Goal: Use online tool/utility: Utilize a website feature to perform a specific function

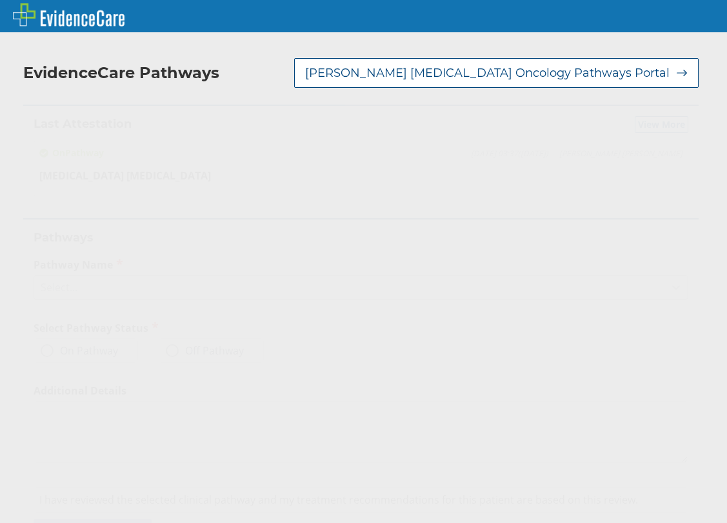
click at [670, 283] on icon at bounding box center [676, 287] width 13 height 13
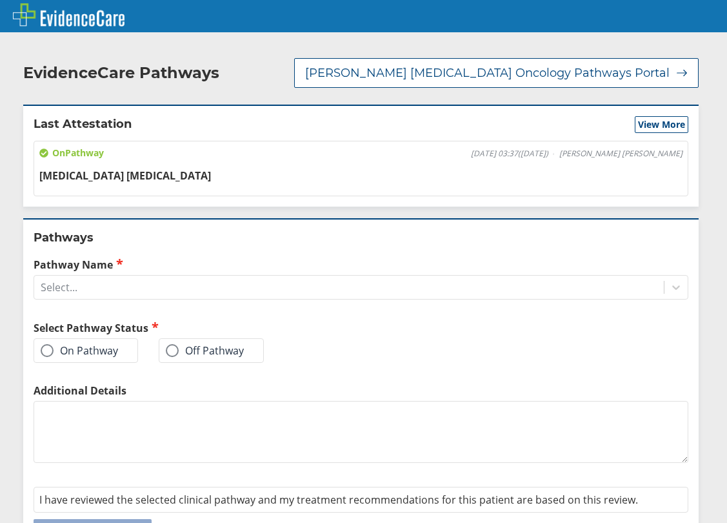
click at [426, 185] on div "On Pathway [DATE] 03:37 ( [DATE] ) [PERSON_NAME] [PERSON_NAME] [MEDICAL_DATA] […" at bounding box center [361, 168] width 655 height 55
click at [106, 356] on label "On Pathway" at bounding box center [79, 350] width 77 height 13
click at [0, 0] on input "On Pathway" at bounding box center [0, 0] width 0 height 0
click at [308, 276] on div "Select..." at bounding box center [349, 287] width 630 height 22
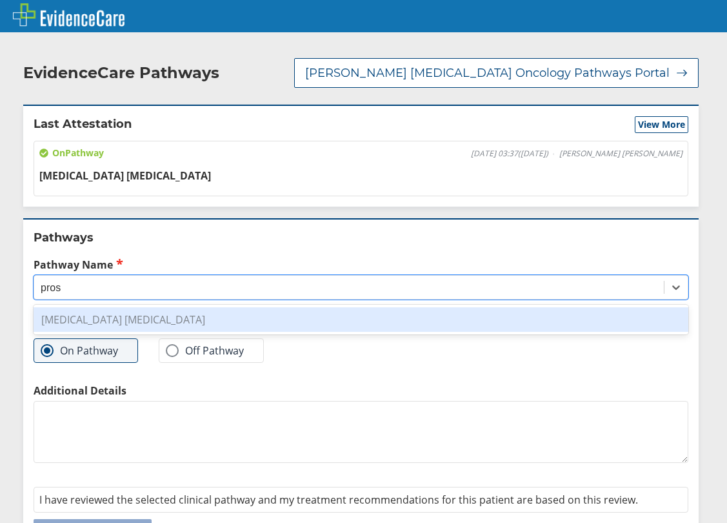
click at [194, 321] on div "[MEDICAL_DATA] [MEDICAL_DATA]" at bounding box center [361, 319] width 655 height 25
type input "pros"
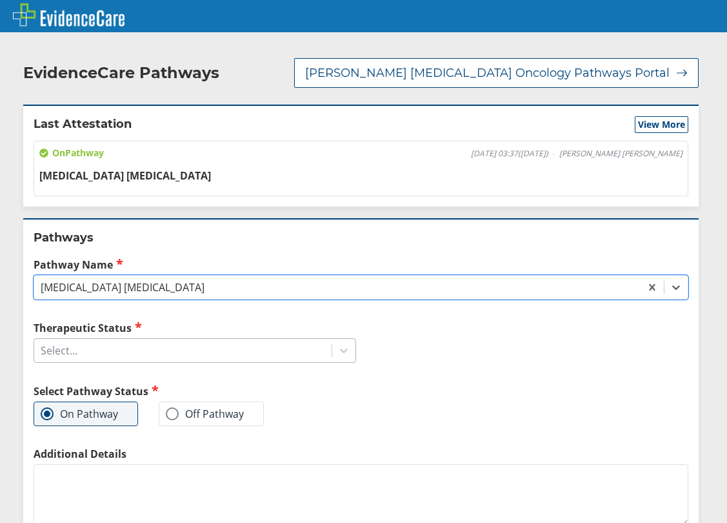
click at [294, 360] on div "Select..." at bounding box center [182, 350] width 297 height 22
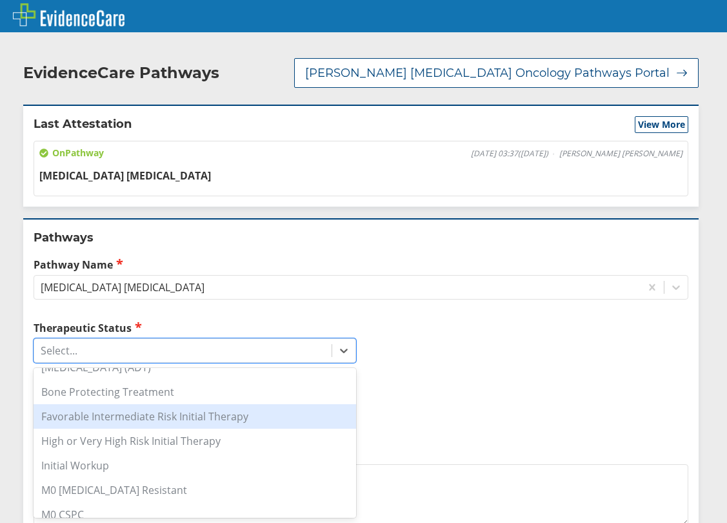
scroll to position [129, 0]
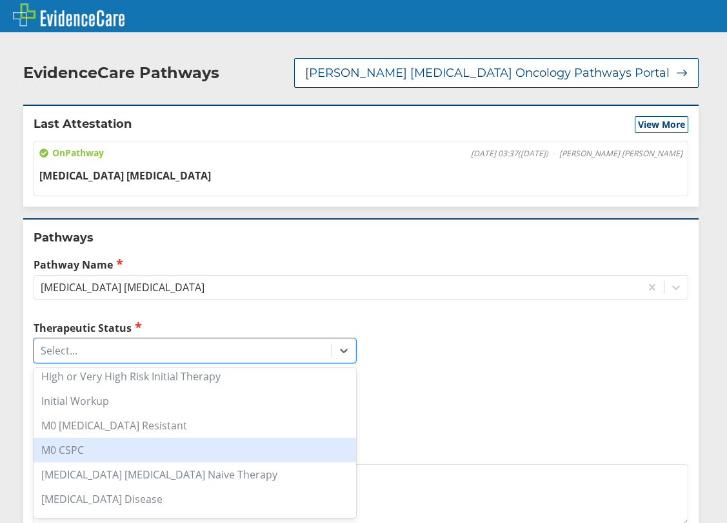
click at [232, 449] on div "M0 CSPC" at bounding box center [195, 449] width 323 height 25
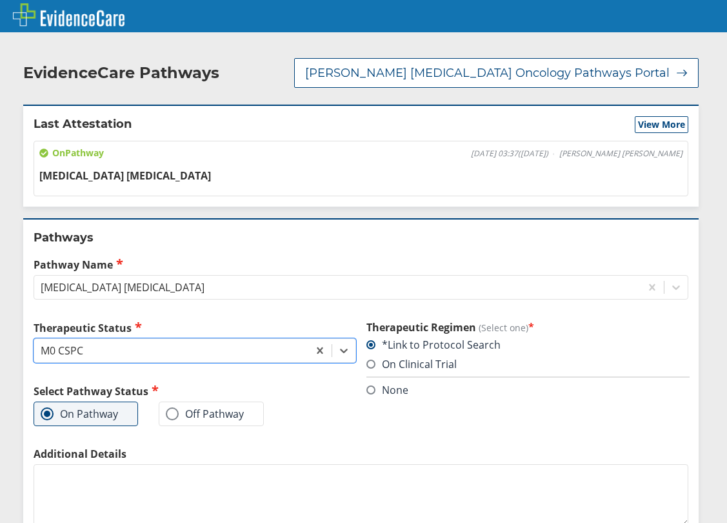
scroll to position [104, 0]
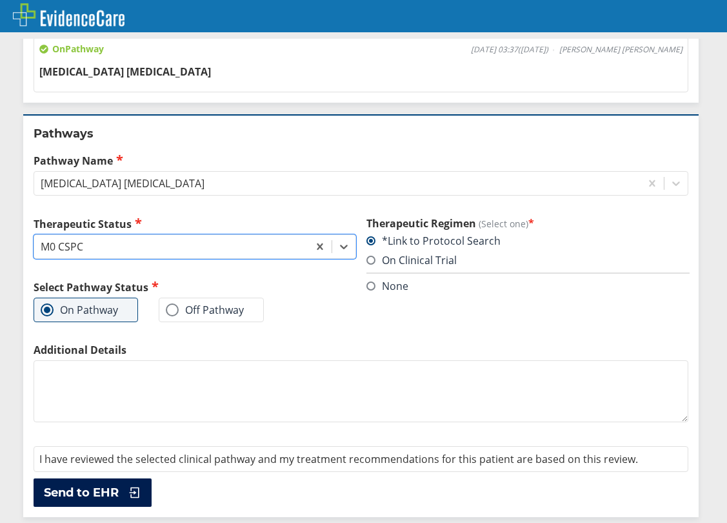
click at [125, 494] on icon at bounding box center [131, 492] width 19 height 13
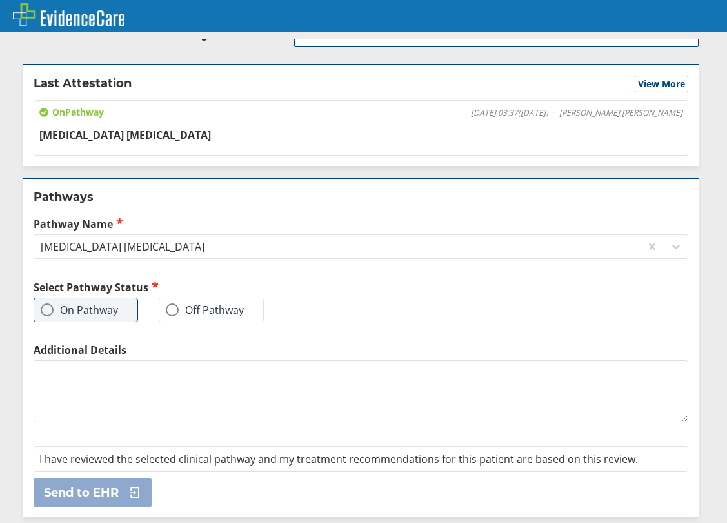
scroll to position [0, 0]
